Goal: Navigation & Orientation: Find specific page/section

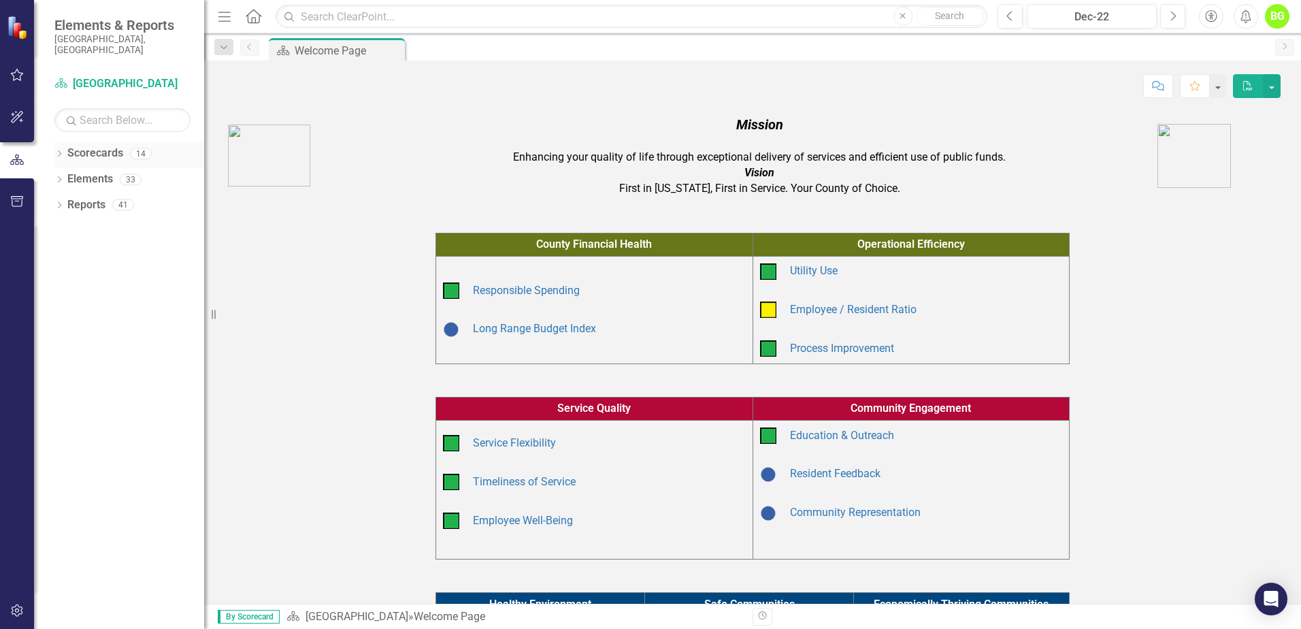
click at [60, 151] on icon "Dropdown" at bounding box center [59, 154] width 10 height 7
click at [101, 197] on link "Information Technology" at bounding box center [139, 205] width 129 height 16
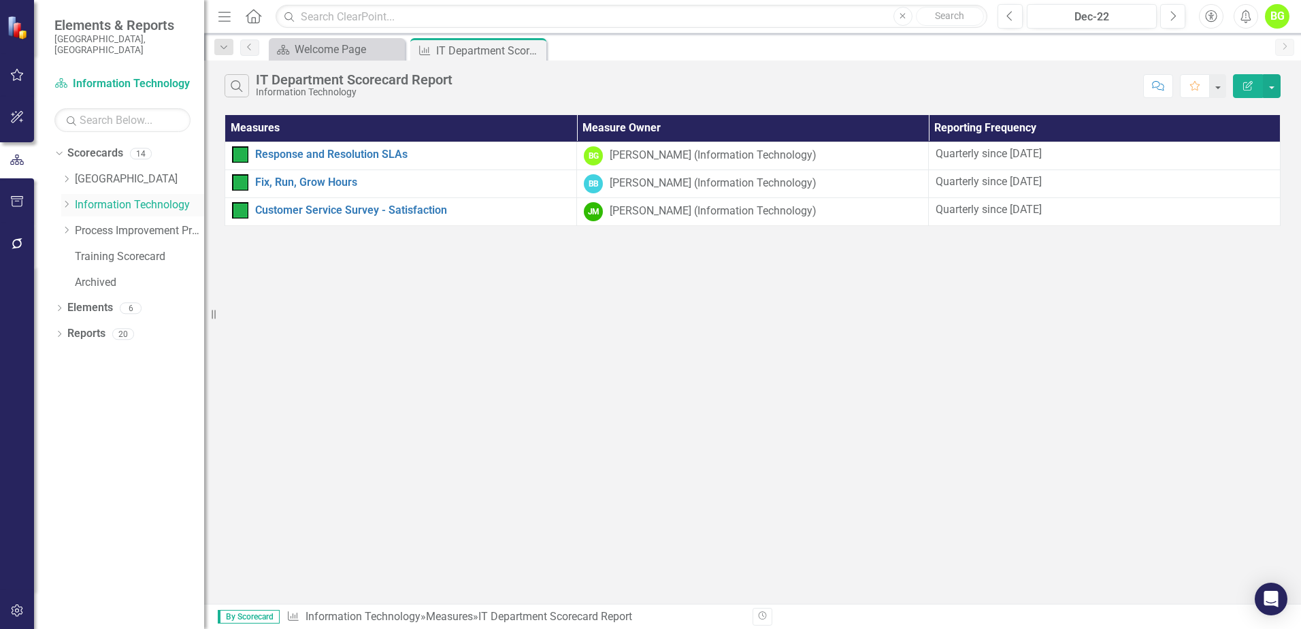
click at [67, 200] on icon "Dropdown" at bounding box center [66, 204] width 10 height 8
click at [152, 249] on link "Project Management" at bounding box center [146, 257] width 116 height 16
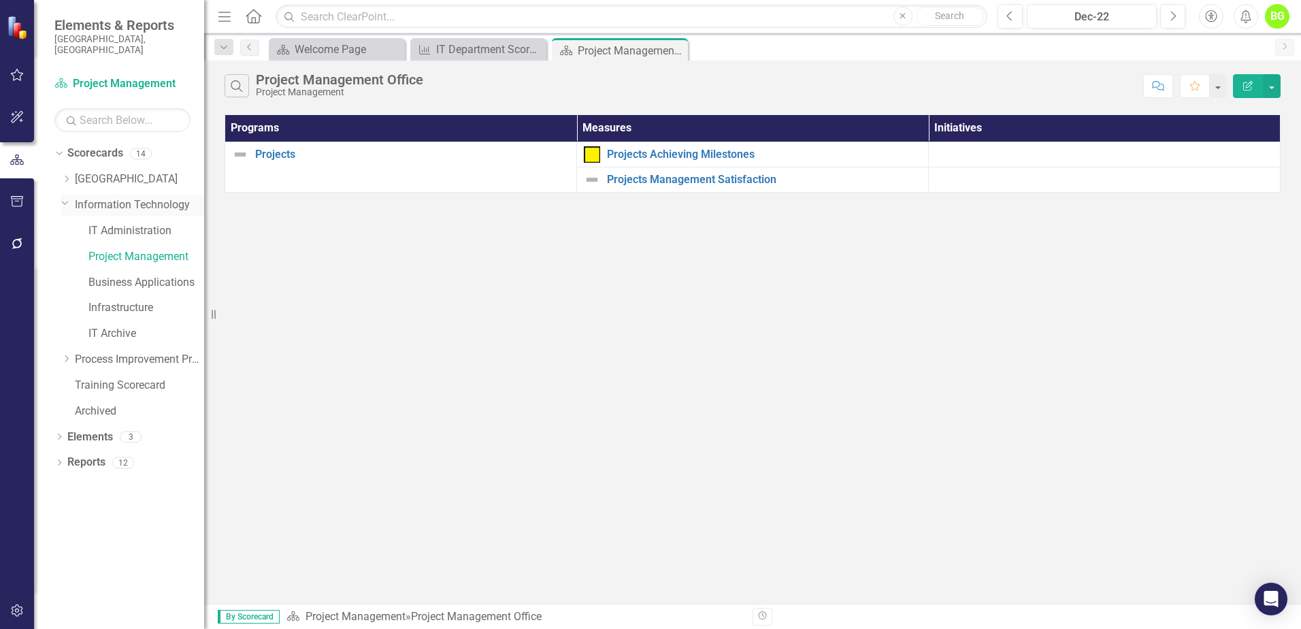
click at [137, 197] on link "Information Technology" at bounding box center [139, 205] width 129 height 16
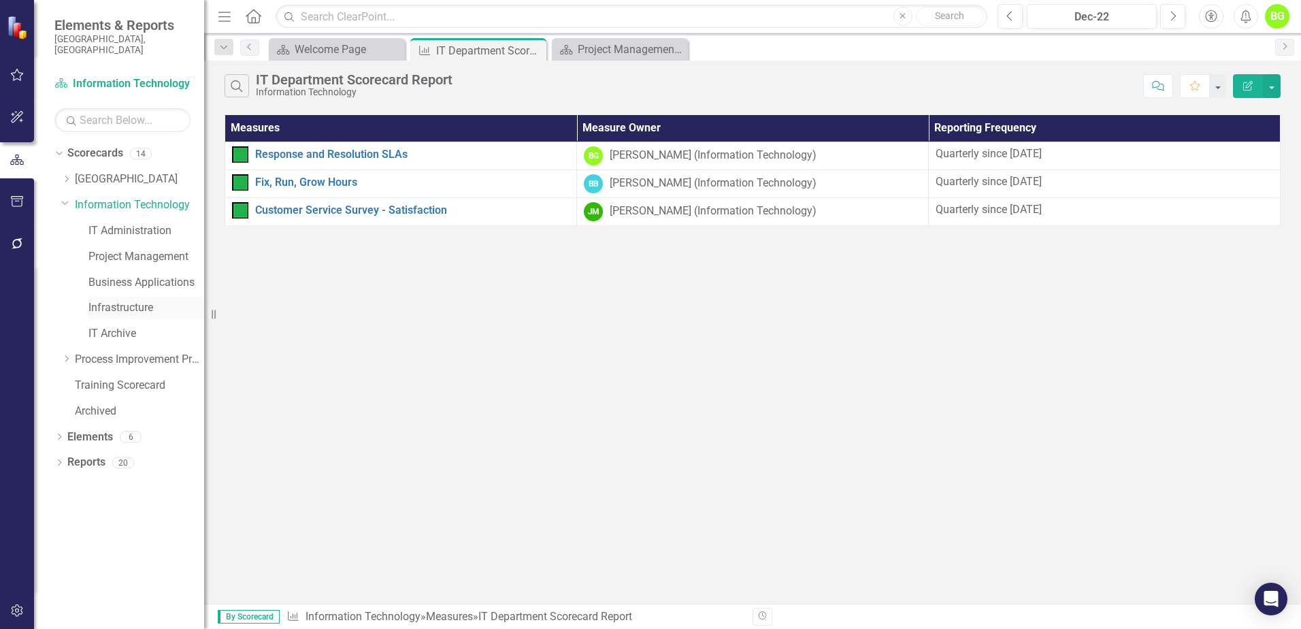
click at [137, 300] on link "Infrastructure" at bounding box center [146, 308] width 116 height 16
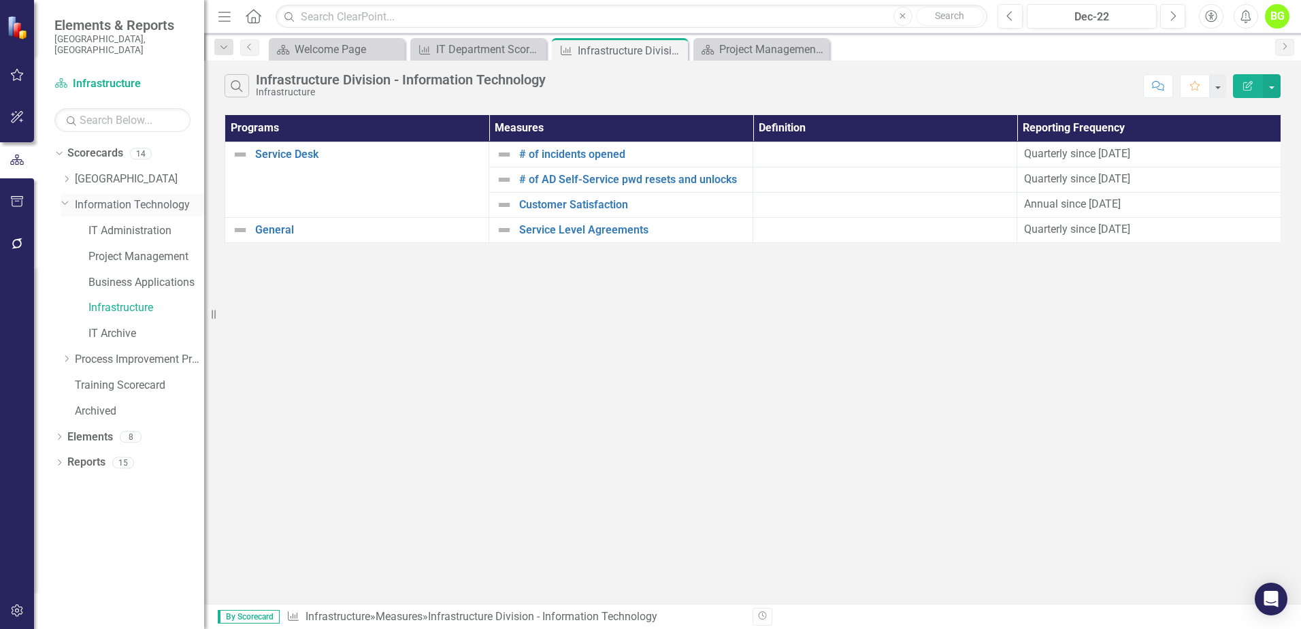
click at [118, 199] on link "Information Technology" at bounding box center [139, 205] width 129 height 16
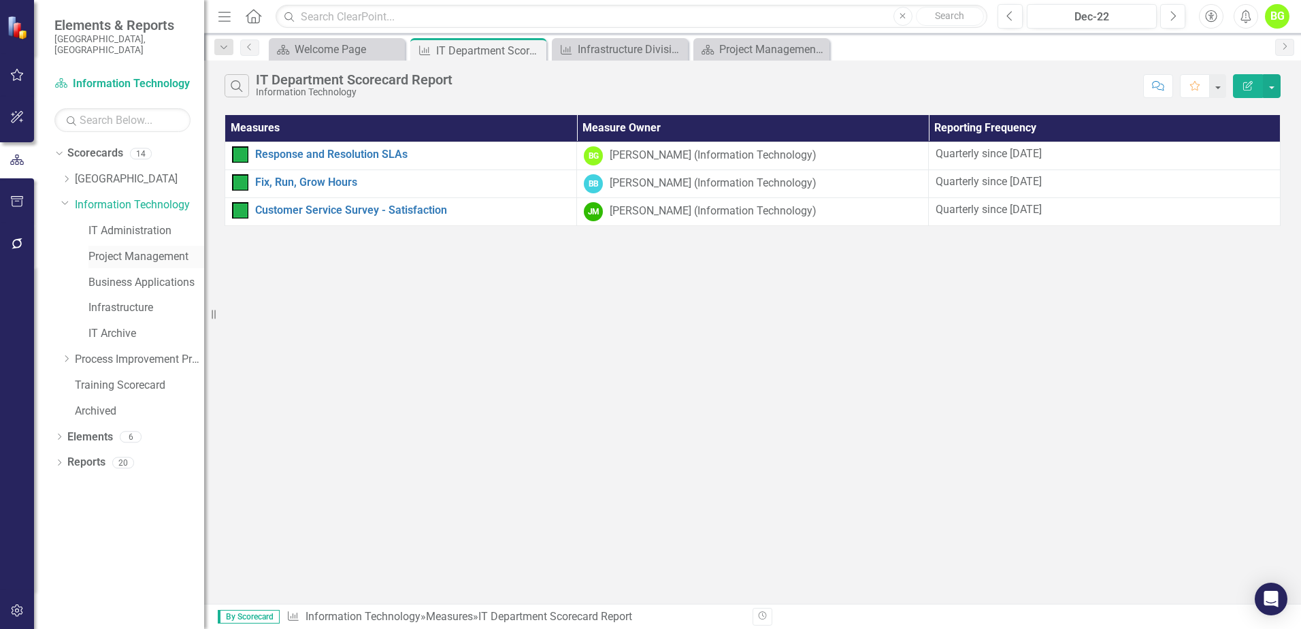
click at [180, 249] on link "Project Management" at bounding box center [146, 257] width 116 height 16
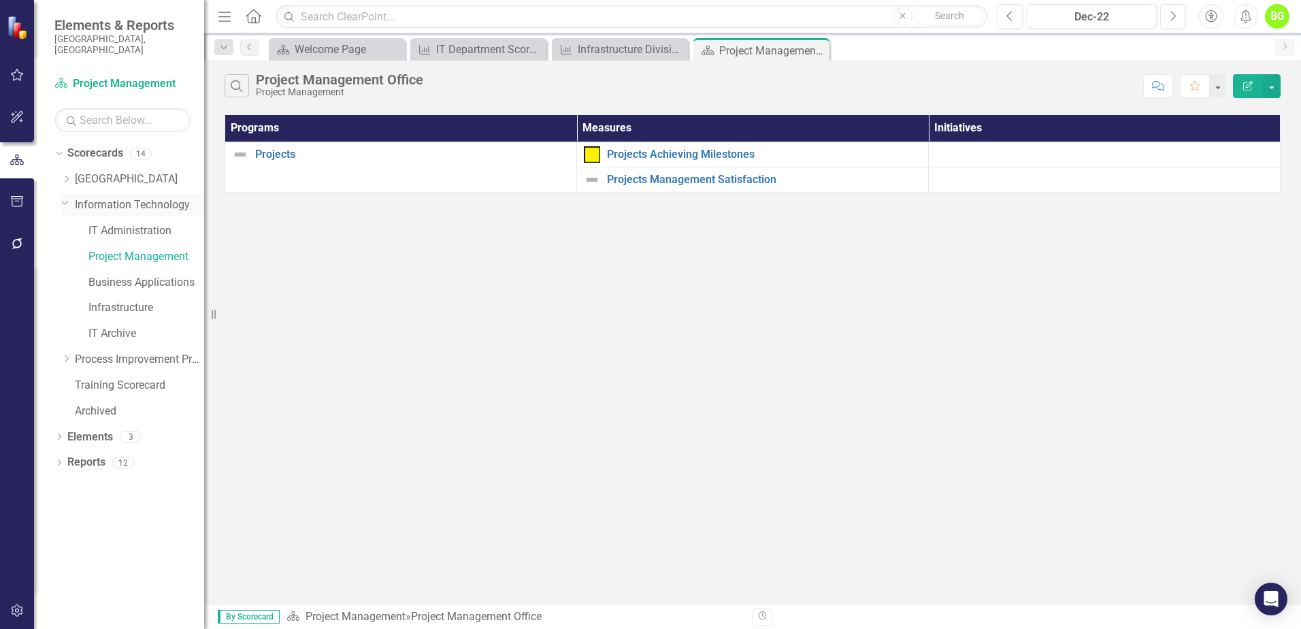
click at [133, 197] on link "Information Technology" at bounding box center [139, 205] width 129 height 16
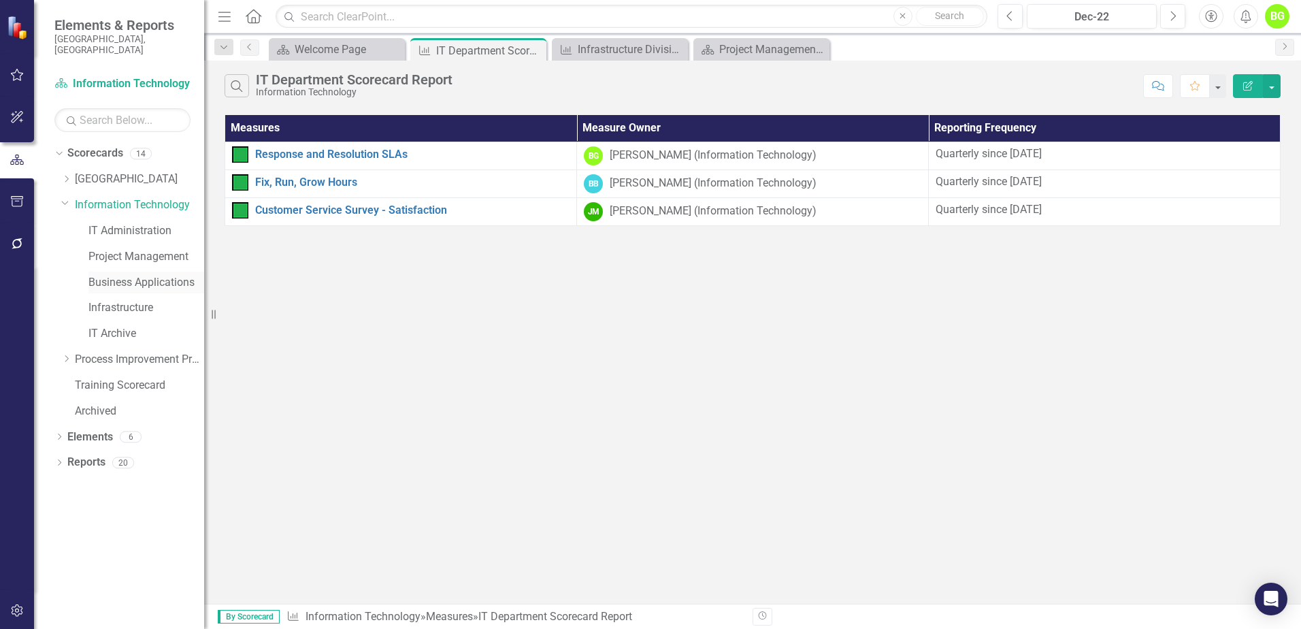
click at [148, 277] on link "Business Applications" at bounding box center [146, 283] width 116 height 16
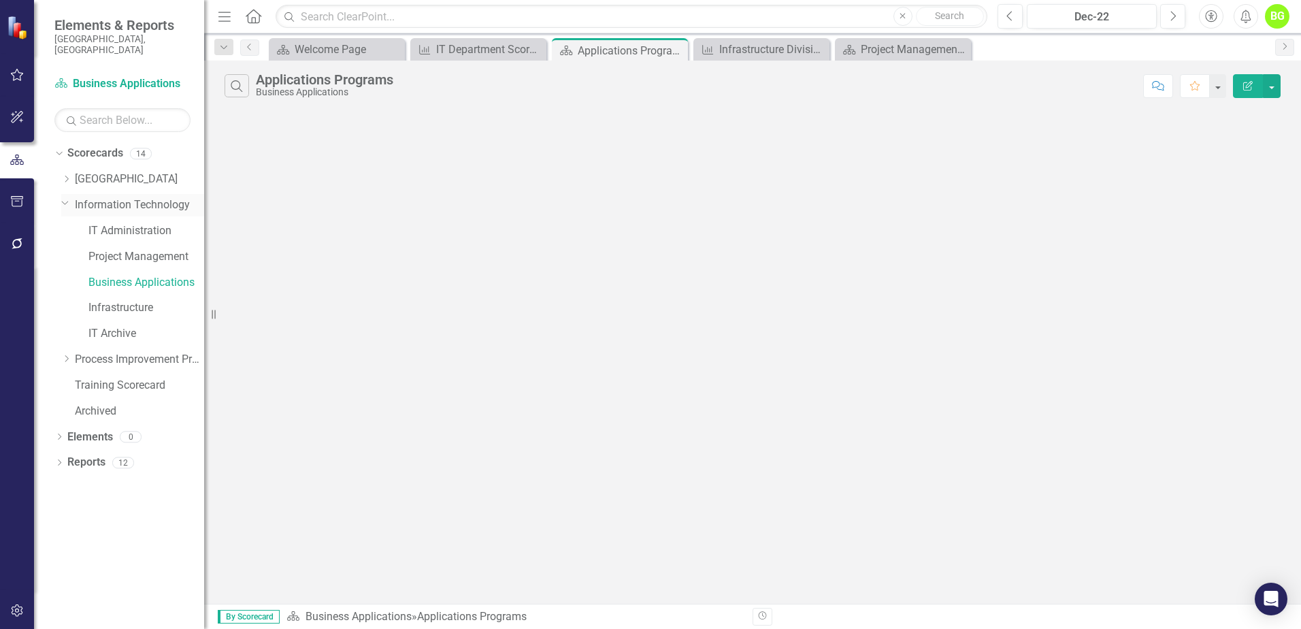
click at [122, 197] on link "Information Technology" at bounding box center [139, 205] width 129 height 16
